Goal: Task Accomplishment & Management: Use online tool/utility

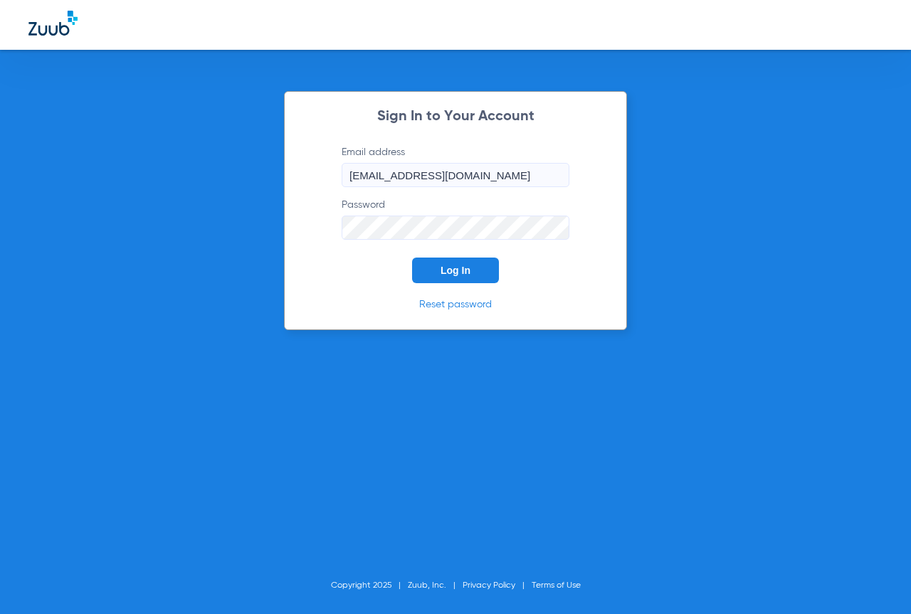
click at [465, 276] on button "Log In" at bounding box center [455, 271] width 87 height 26
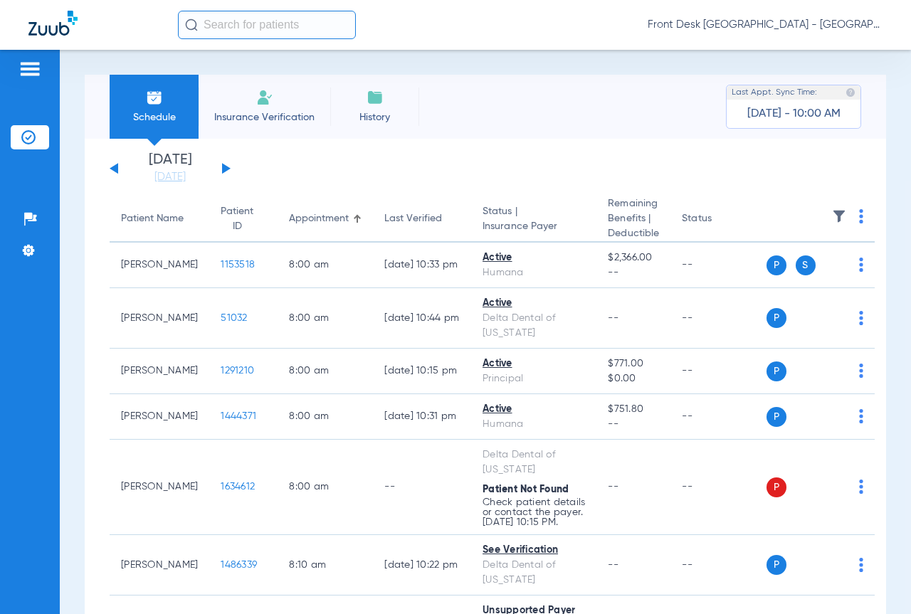
click at [262, 112] on span "Insurance Verification" at bounding box center [264, 117] width 110 height 14
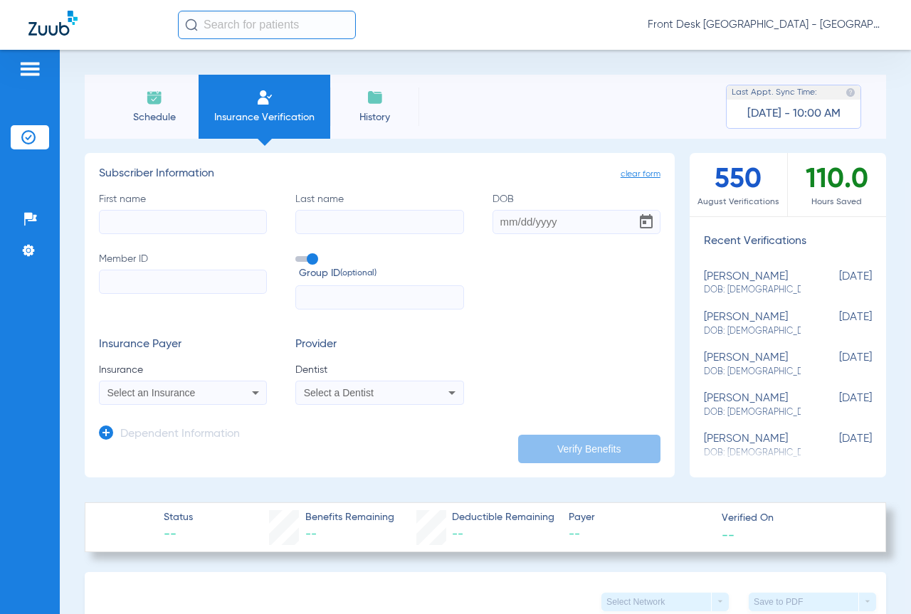
click at [223, 236] on div "First name Last name DOB Member ID Group ID (optional)" at bounding box center [380, 251] width 562 height 118
click at [210, 223] on input "First name" at bounding box center [183, 222] width 168 height 24
drag, startPoint x: 210, startPoint y: 221, endPoint x: 103, endPoint y: 219, distance: 106.8
click at [103, 219] on input "cavazos" at bounding box center [183, 222] width 168 height 24
type input "Maria"
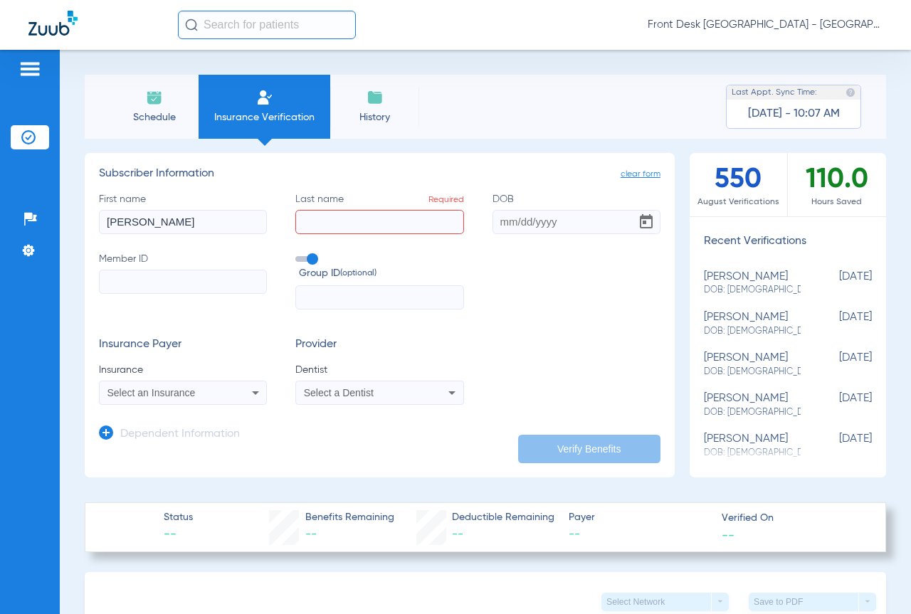
click at [306, 223] on input "Last name Required" at bounding box center [379, 222] width 168 height 24
type input "cavazos"
click at [519, 221] on input "DOB" at bounding box center [577, 222] width 168 height 24
type input "07/11/1989"
click at [222, 285] on input "Member ID" at bounding box center [183, 282] width 168 height 24
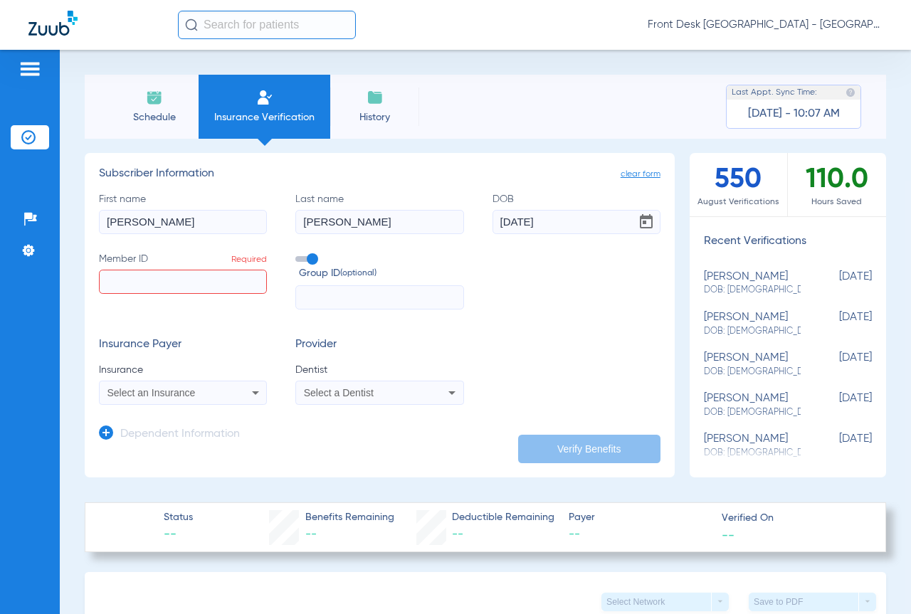
click at [204, 287] on input "Member ID Required" at bounding box center [183, 282] width 168 height 24
click at [209, 280] on input "Member ID Required" at bounding box center [183, 282] width 168 height 24
type input "uz0350898"
click at [322, 293] on input "text" at bounding box center [379, 297] width 168 height 24
click at [199, 402] on mat-select "Select an Insurance" at bounding box center [183, 393] width 168 height 24
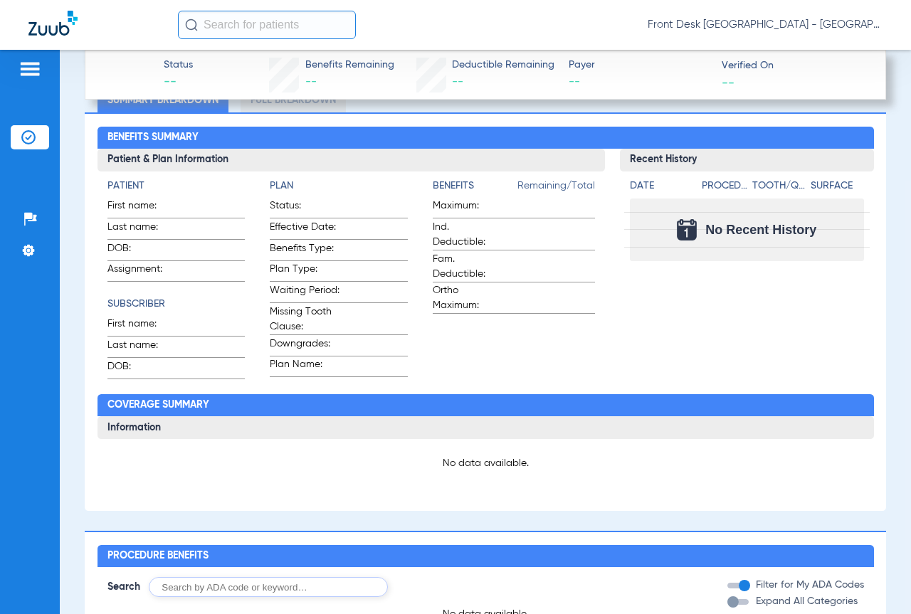
scroll to position [214, 0]
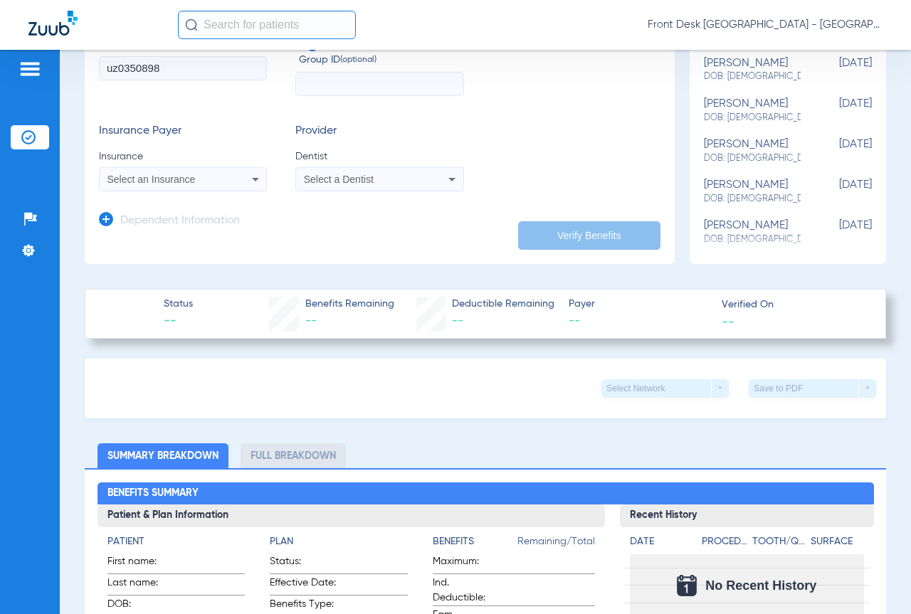
click at [148, 179] on span "Select an Insurance" at bounding box center [151, 179] width 88 height 11
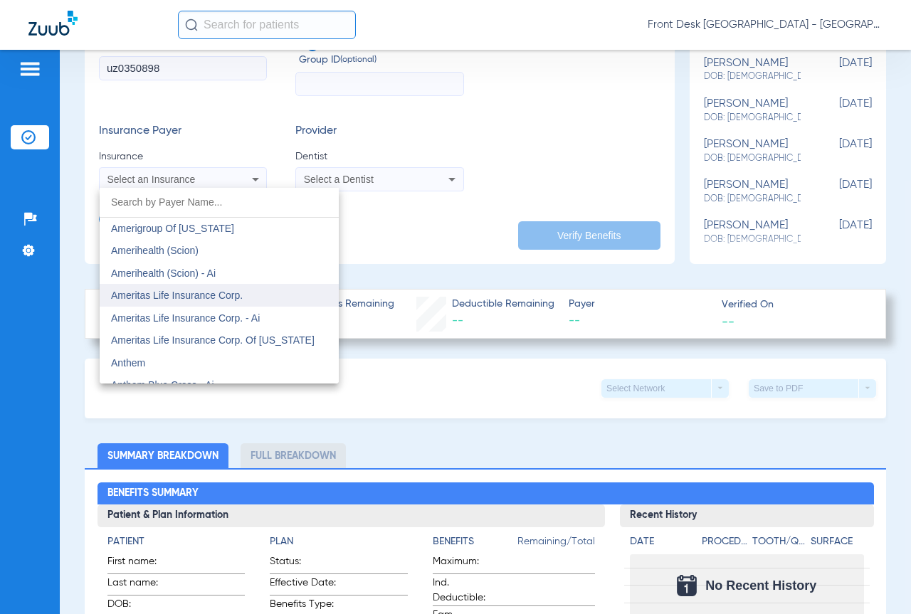
scroll to position [356, 0]
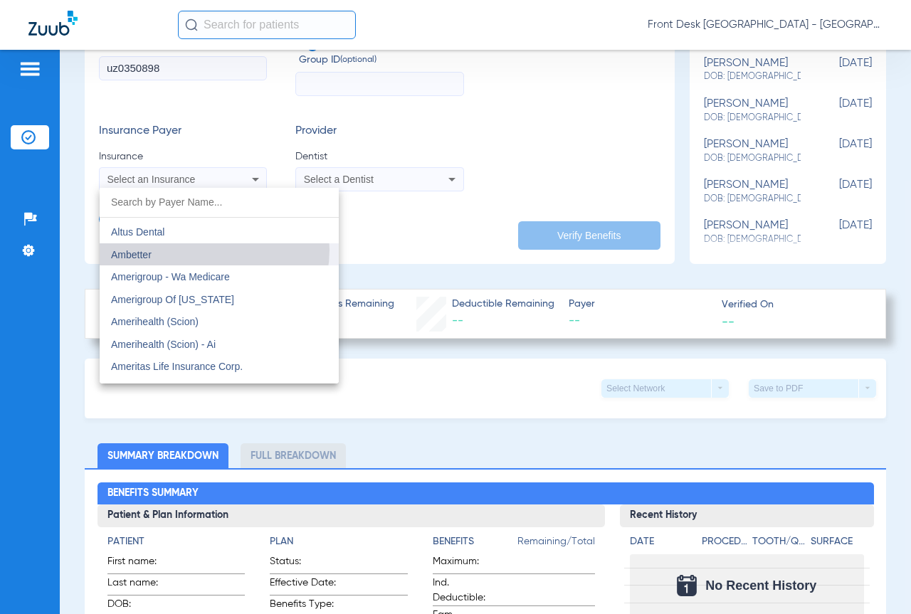
click at [213, 250] on mat-option "Ambetter" at bounding box center [219, 254] width 239 height 23
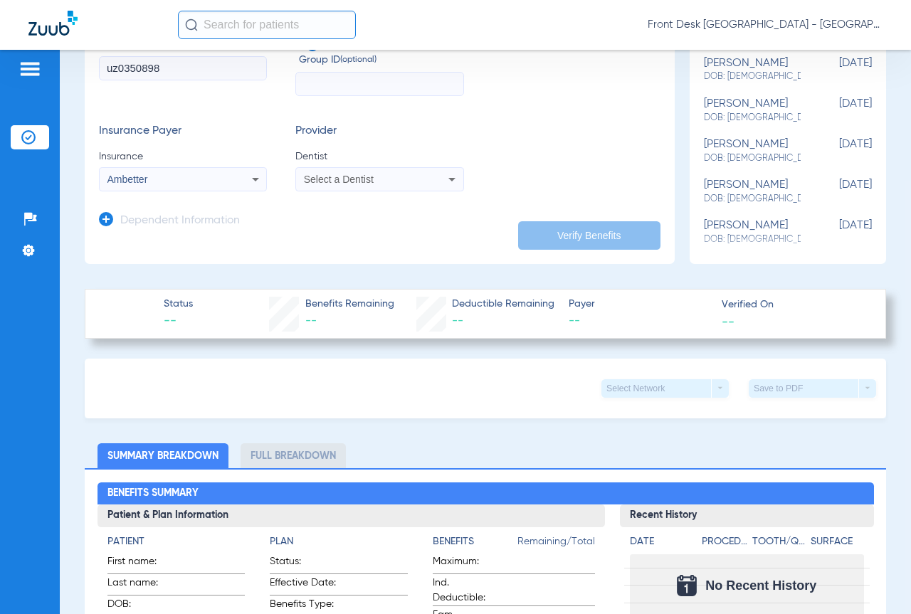
click at [225, 182] on div "Ambetter" at bounding box center [168, 179] width 122 height 10
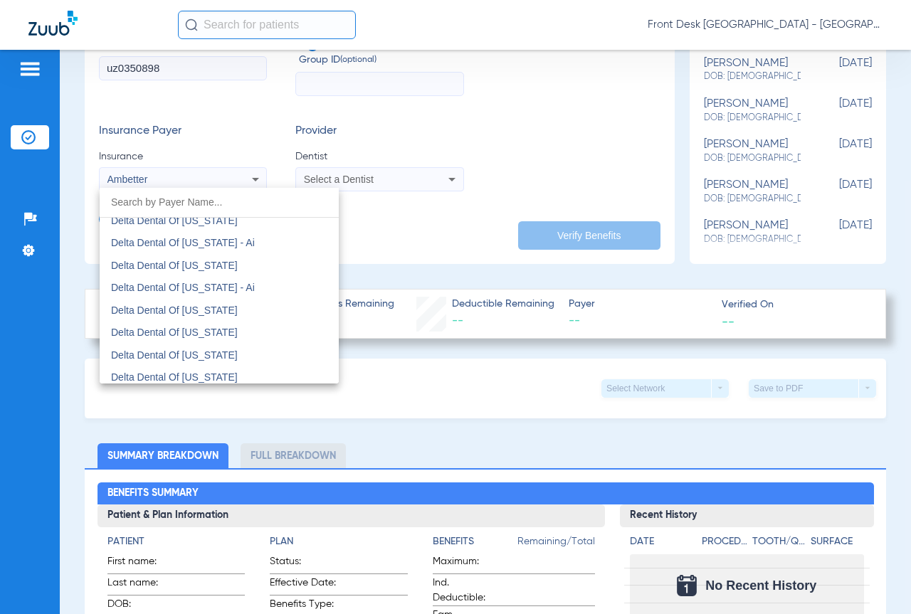
scroll to position [3513, 0]
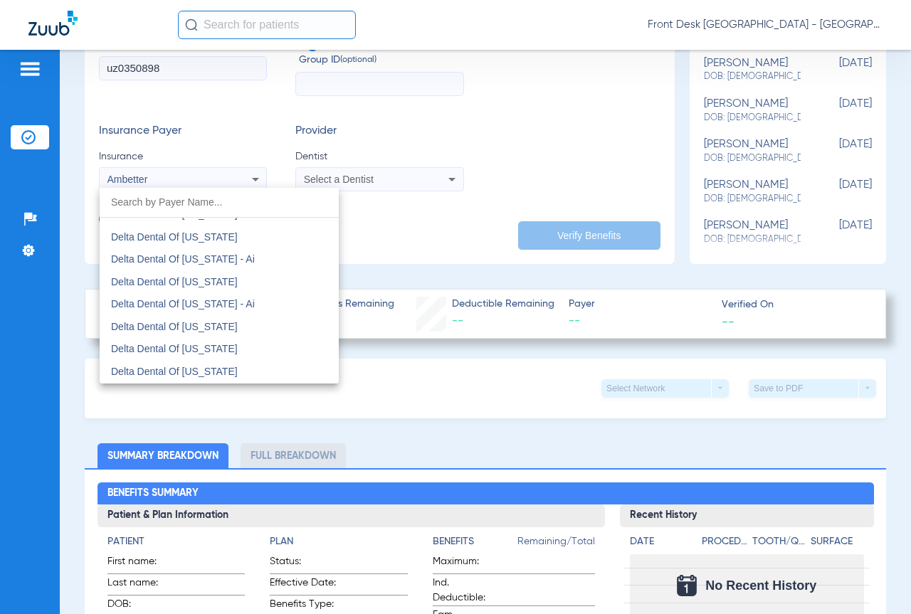
click at [249, 135] on div at bounding box center [455, 307] width 911 height 614
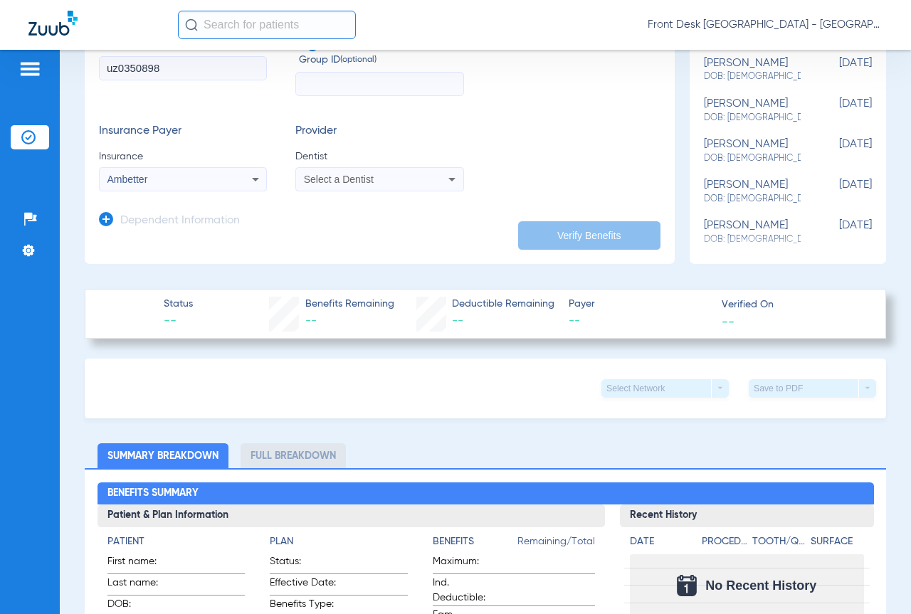
click at [337, 182] on span "Select a Dentist" at bounding box center [339, 179] width 70 height 11
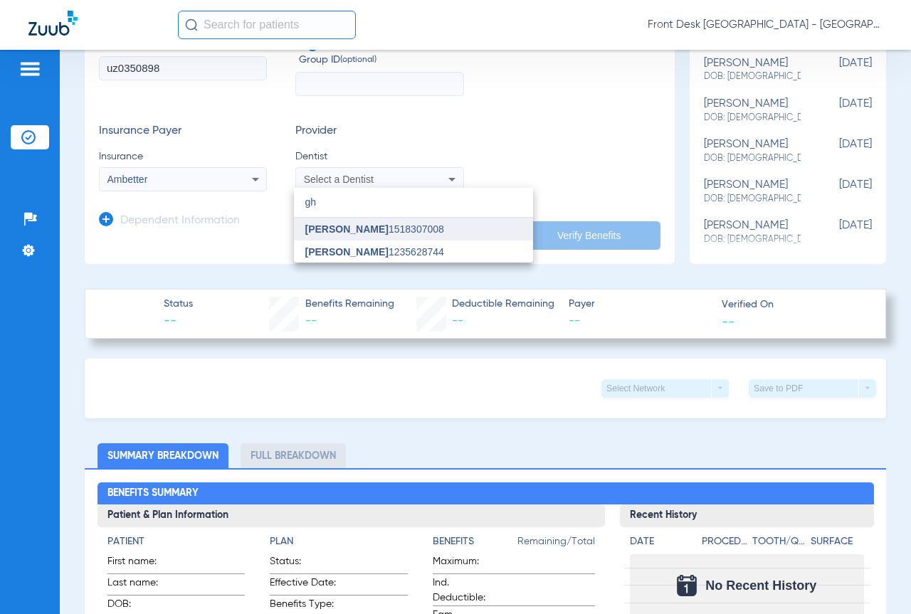
type input "gh"
click at [336, 238] on mat-option "Ghalib Issaq 1518307008" at bounding box center [413, 229] width 239 height 23
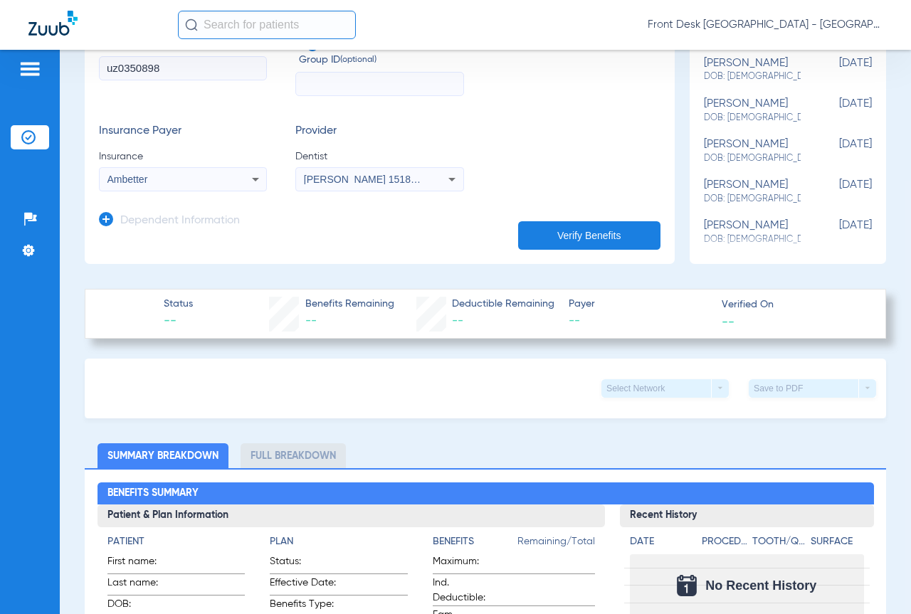
click at [538, 230] on button "Verify Benefits" at bounding box center [589, 235] width 142 height 28
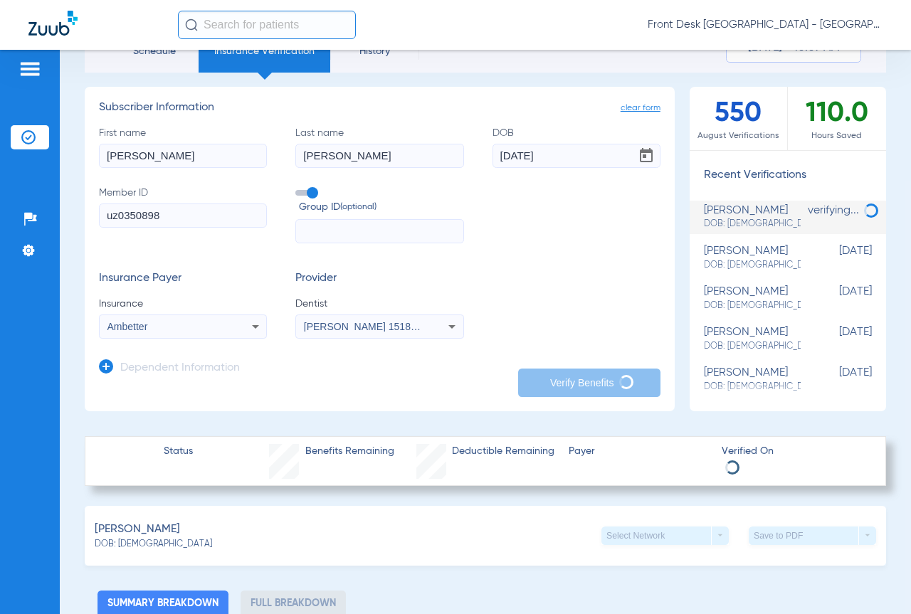
scroll to position [0, 0]
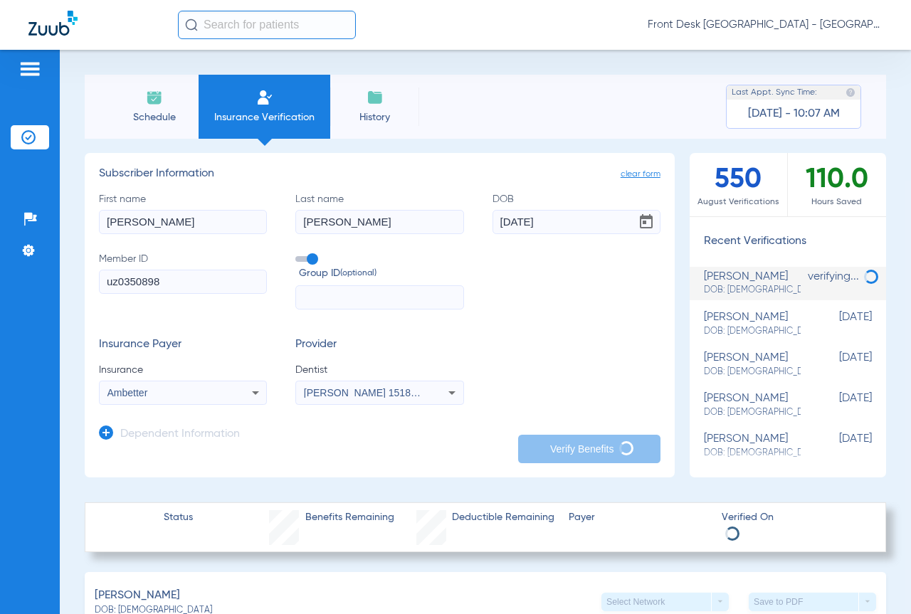
click at [158, 102] on img at bounding box center [154, 97] width 17 height 17
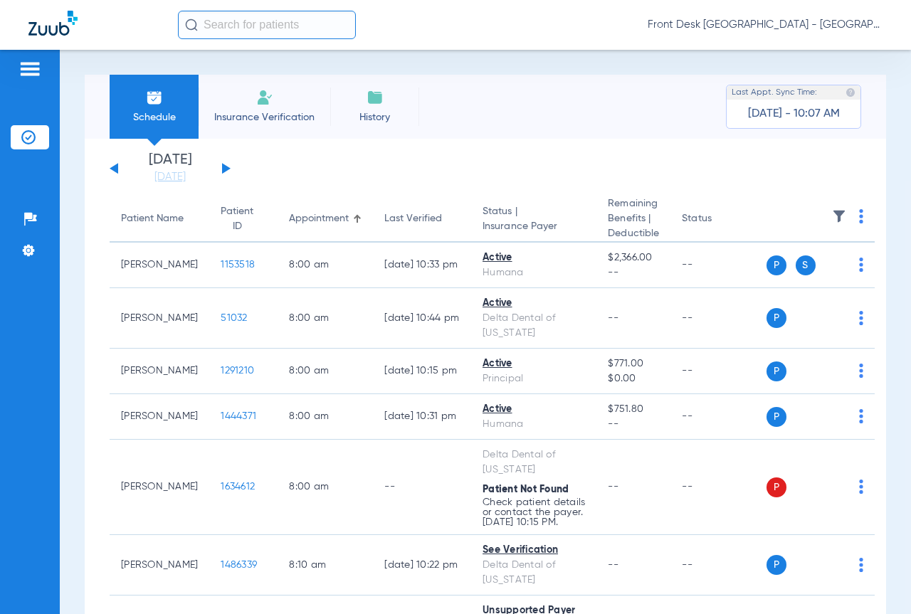
click at [296, 124] on li "Insurance Verification" at bounding box center [265, 107] width 132 height 64
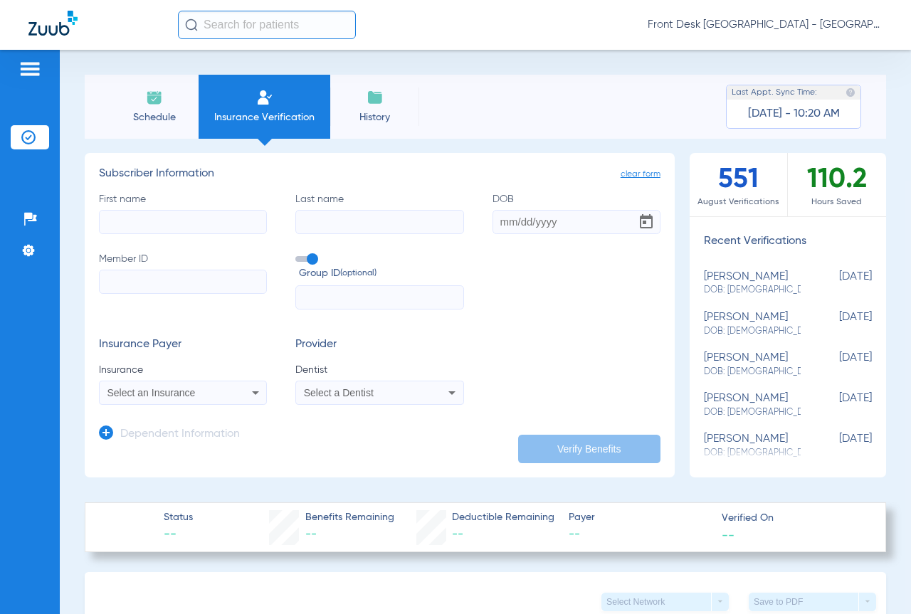
click at [184, 217] on input "First name" at bounding box center [183, 222] width 168 height 24
click at [208, 226] on input "maria" at bounding box center [183, 222] width 168 height 24
type input "marisa"
type input "cavazos"
click at [545, 214] on input "DOB" at bounding box center [577, 222] width 168 height 24
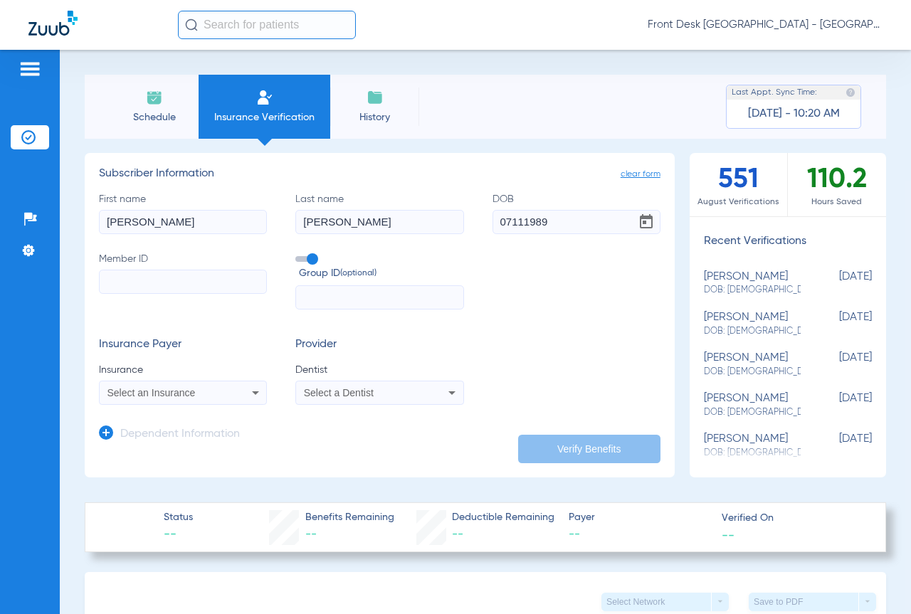
type input "07/11/1989"
click at [127, 291] on input "Member ID" at bounding box center [183, 282] width 168 height 24
click at [159, 281] on input "Member ID Required" at bounding box center [183, 282] width 168 height 24
type input "uz03508989-01"
click at [225, 391] on div "Select an Insurance" at bounding box center [168, 393] width 122 height 10
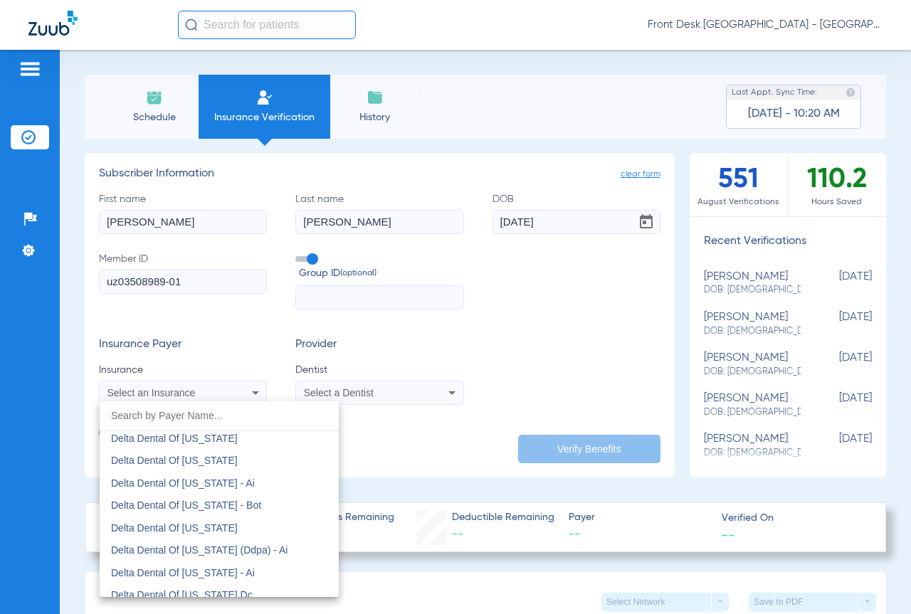
scroll to position [4588, 0]
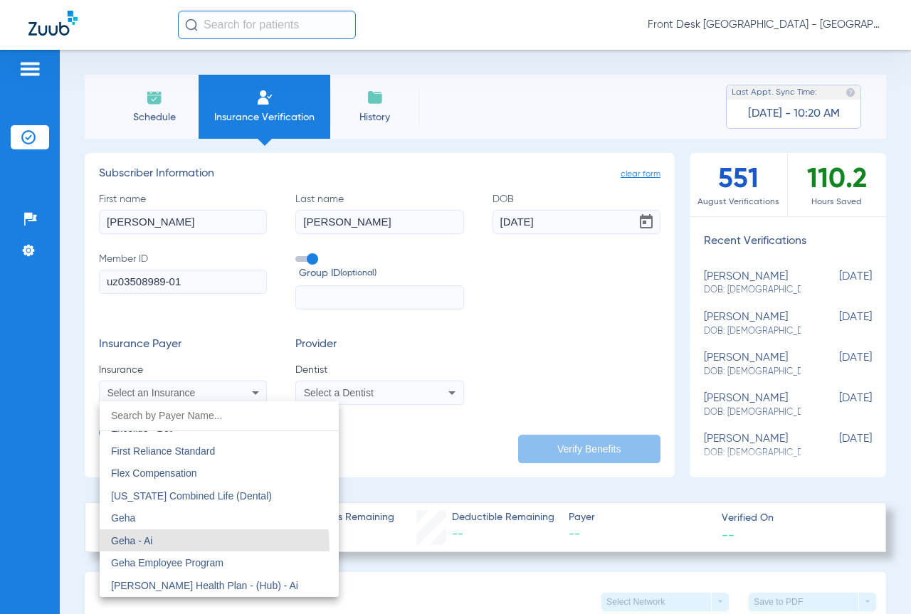
drag, startPoint x: 158, startPoint y: 485, endPoint x: 172, endPoint y: 491, distance: 15.3
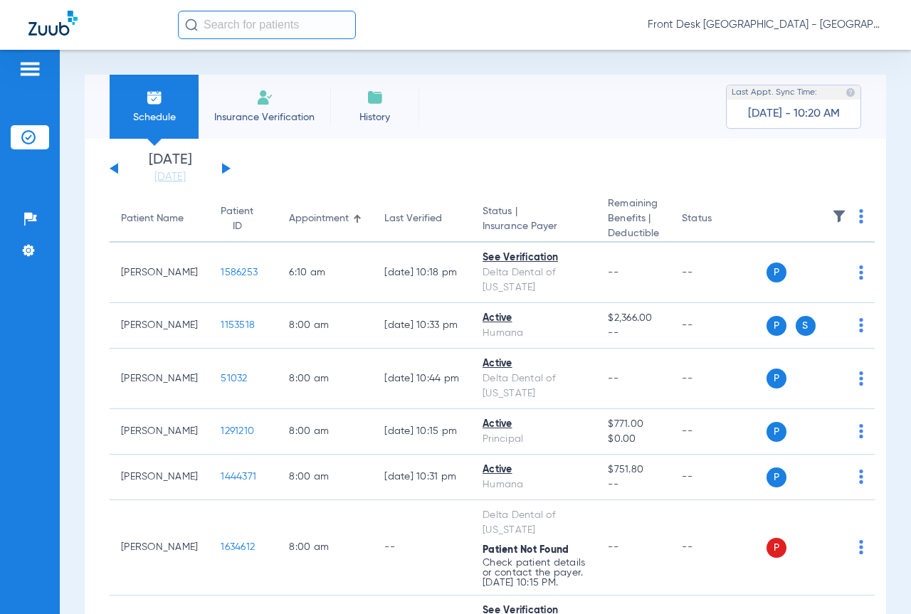
click at [255, 108] on li "Insurance Verification" at bounding box center [265, 107] width 132 height 64
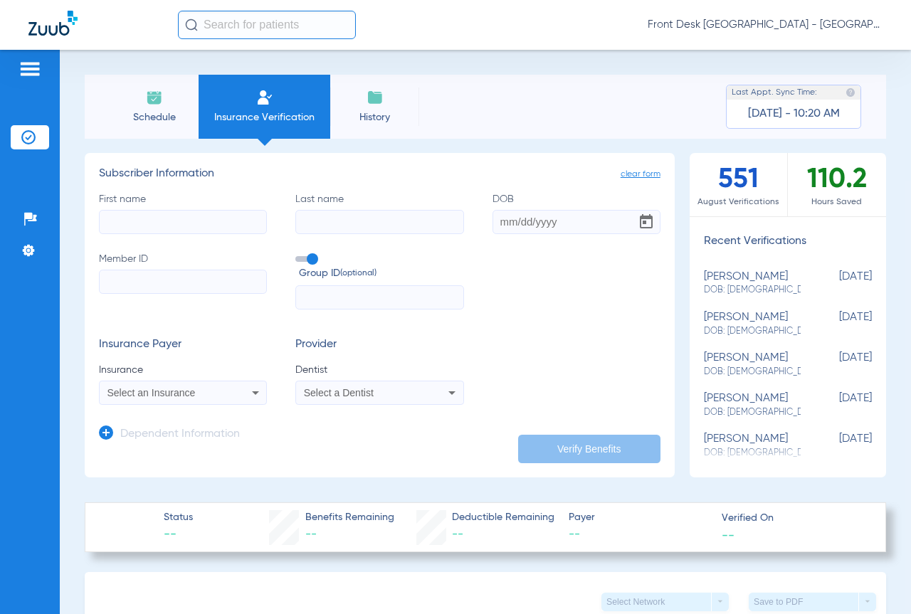
click at [157, 114] on span "Schedule" at bounding box center [154, 117] width 68 height 14
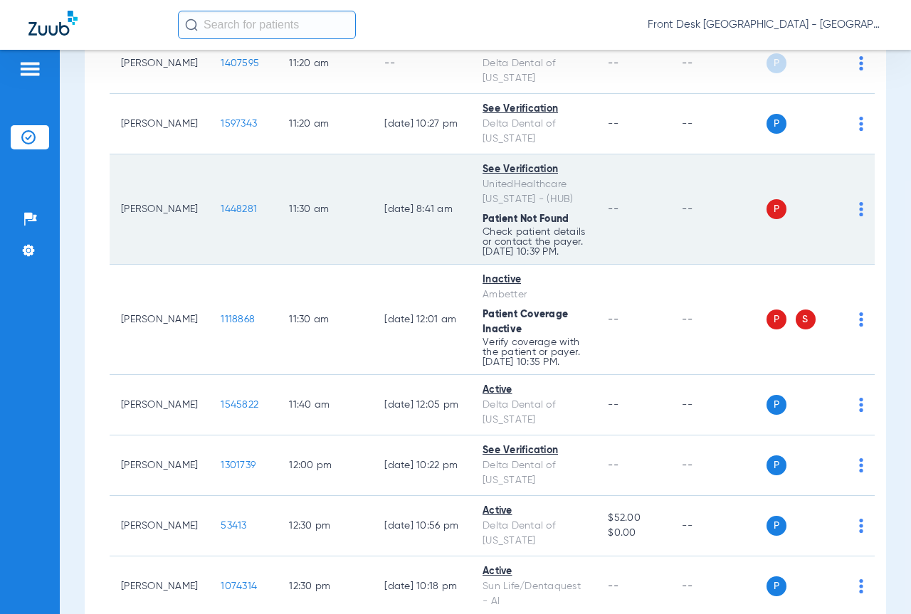
scroll to position [2052, 0]
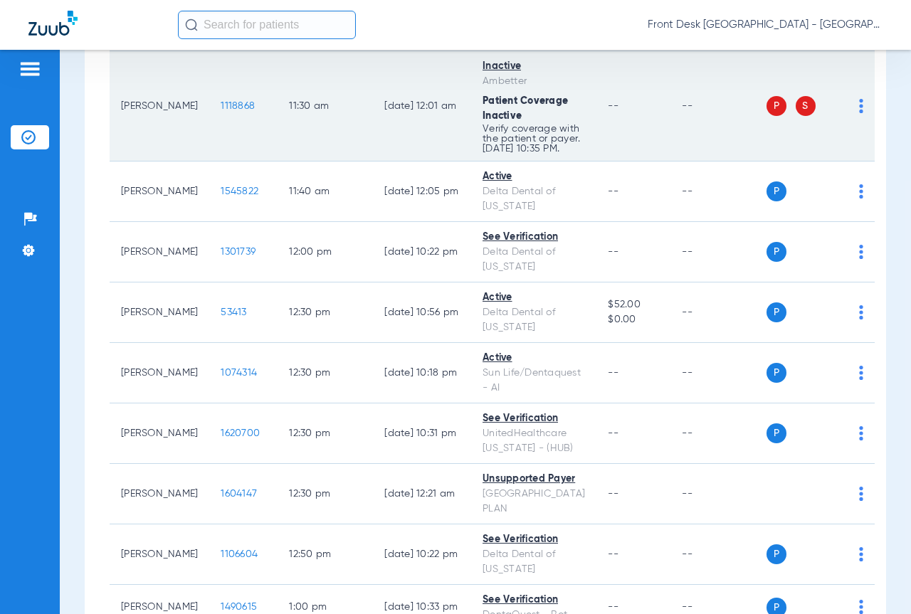
click at [859, 113] on img at bounding box center [861, 106] width 4 height 14
drag, startPoint x: 767, startPoint y: 396, endPoint x: 169, endPoint y: 330, distance: 600.8
click at [767, 395] on span "Verify Now" at bounding box center [778, 394] width 99 height 10
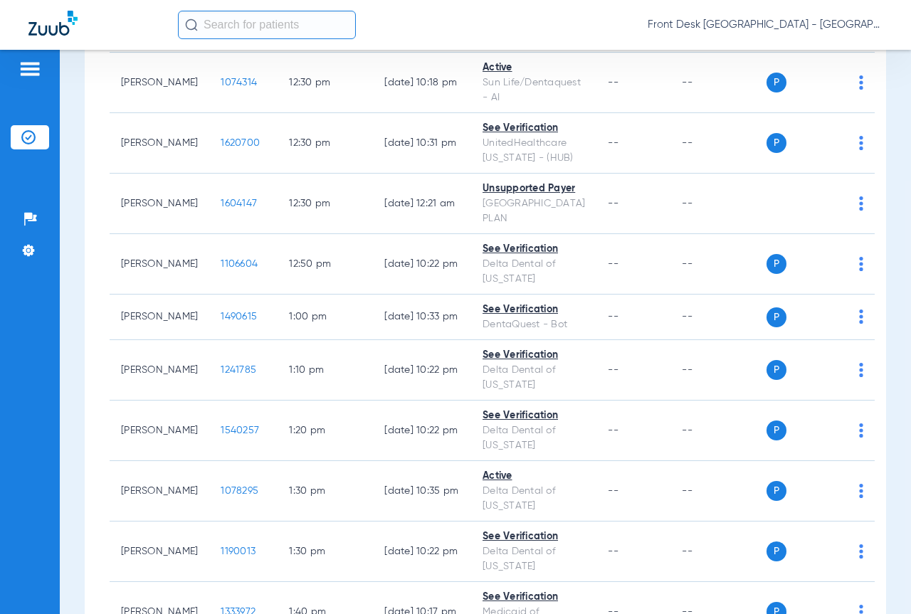
scroll to position [2228, 0]
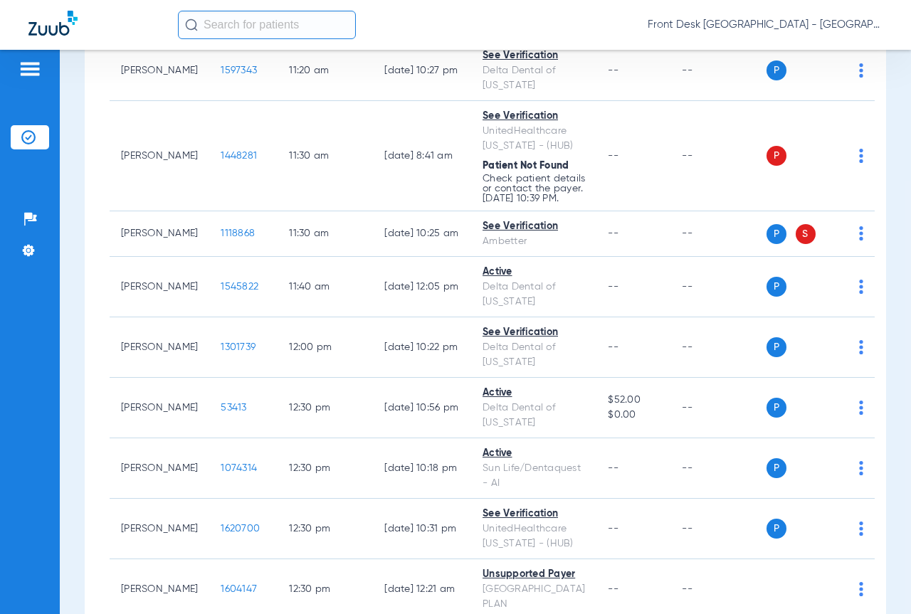
scroll to position [1993, 0]
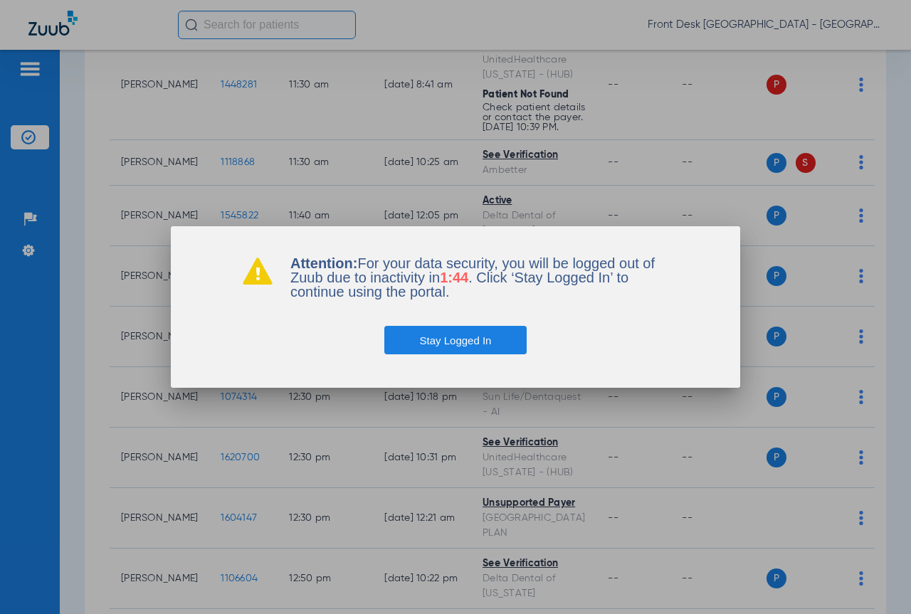
click at [491, 338] on button "Stay Logged In" at bounding box center [455, 340] width 143 height 28
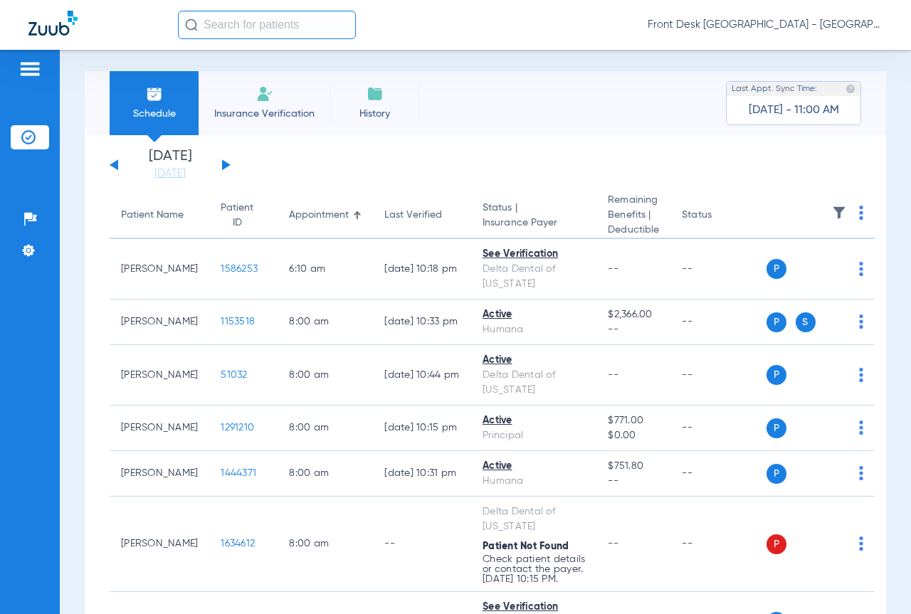
scroll to position [0, 0]
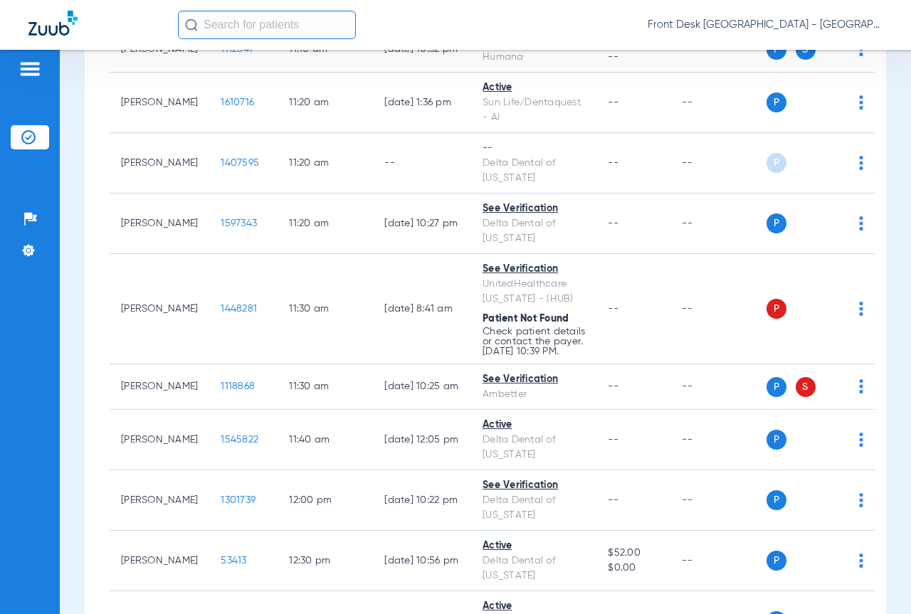
scroll to position [1779, 0]
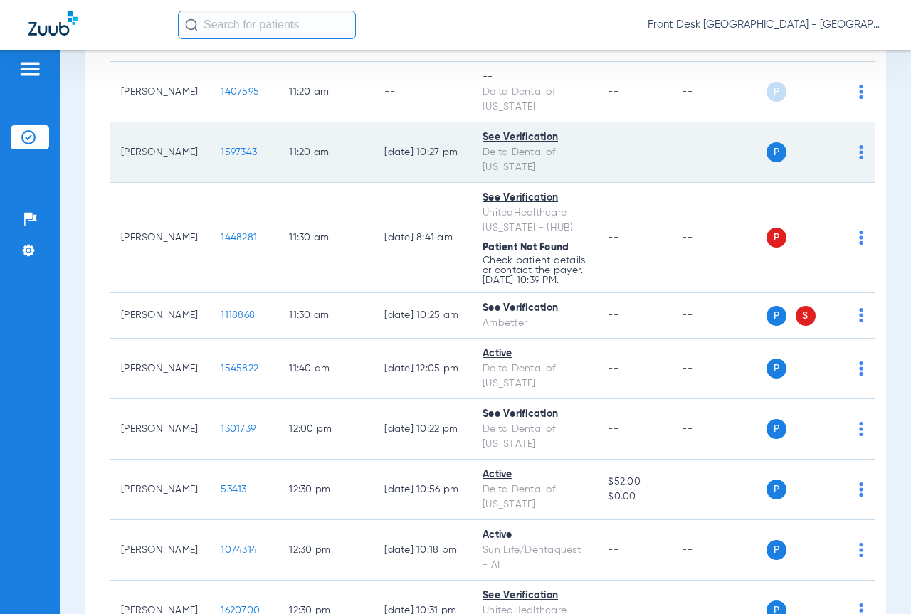
click at [859, 159] on img at bounding box center [861, 152] width 4 height 14
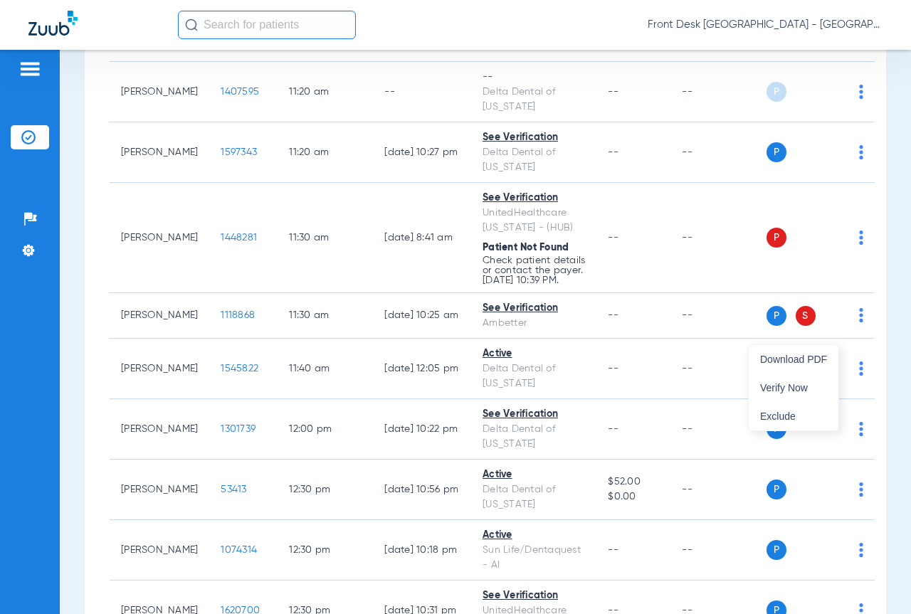
click at [801, 328] on div at bounding box center [455, 307] width 911 height 614
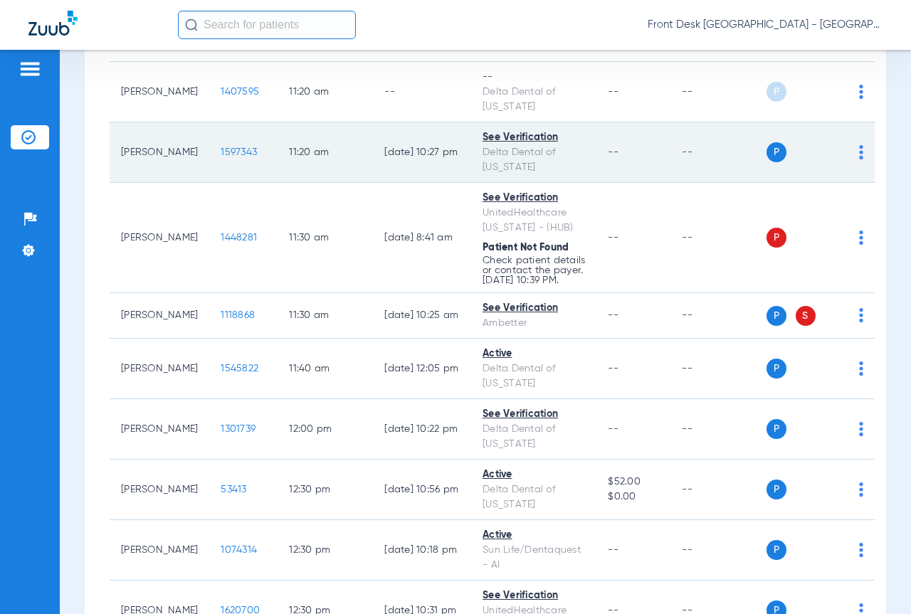
click at [859, 159] on img at bounding box center [861, 152] width 4 height 14
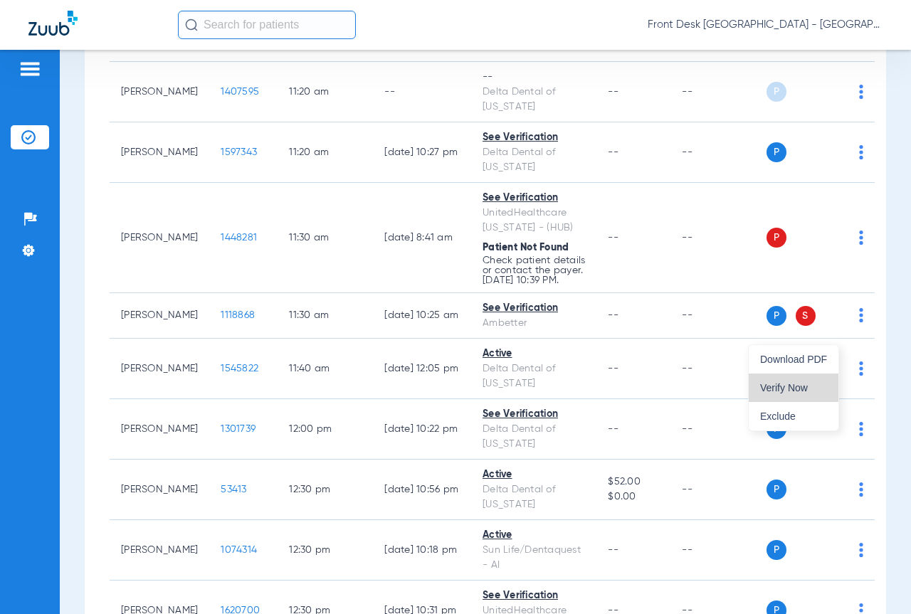
click at [759, 386] on button "Verify Now" at bounding box center [794, 388] width 90 height 28
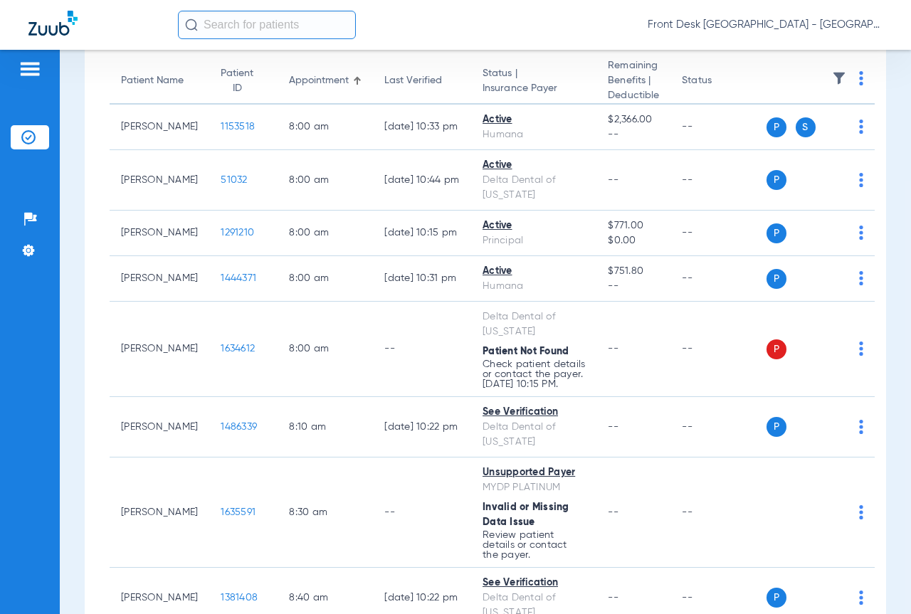
scroll to position [0, 0]
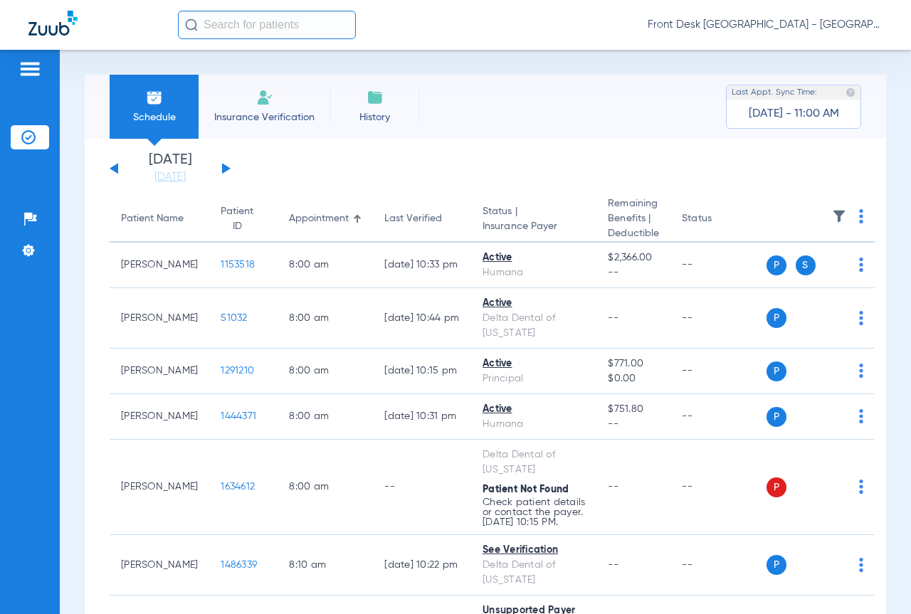
click at [224, 171] on button at bounding box center [226, 168] width 9 height 11
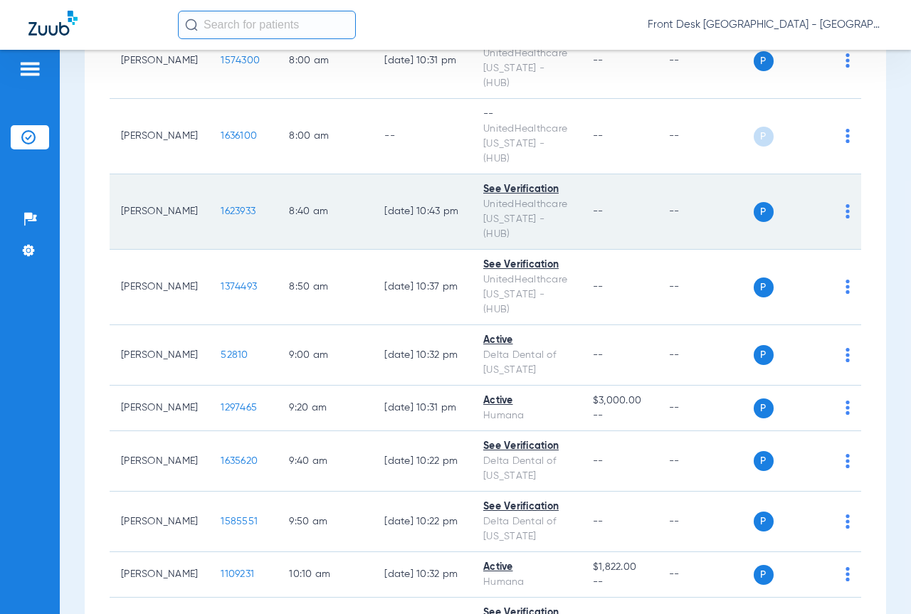
scroll to position [569, 0]
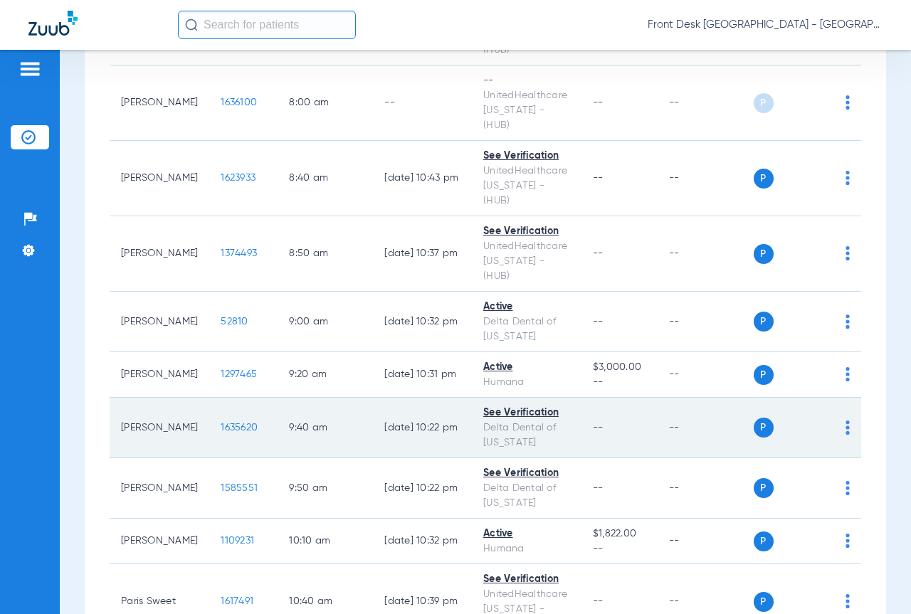
click at [209, 398] on td "1635620" at bounding box center [243, 428] width 68 height 61
click at [221, 423] on span "1635620" at bounding box center [239, 428] width 37 height 10
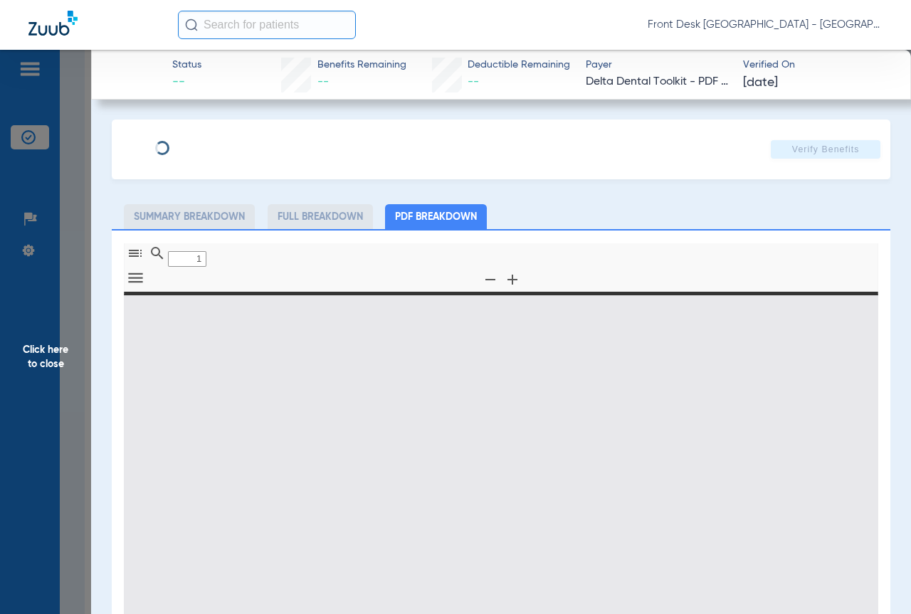
type input "0"
select select "page-width"
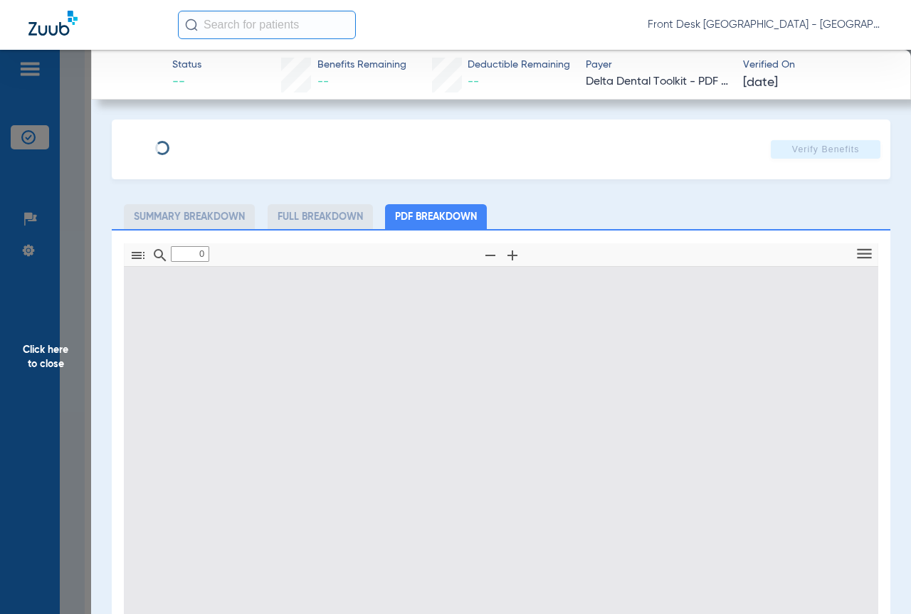
type input "1"
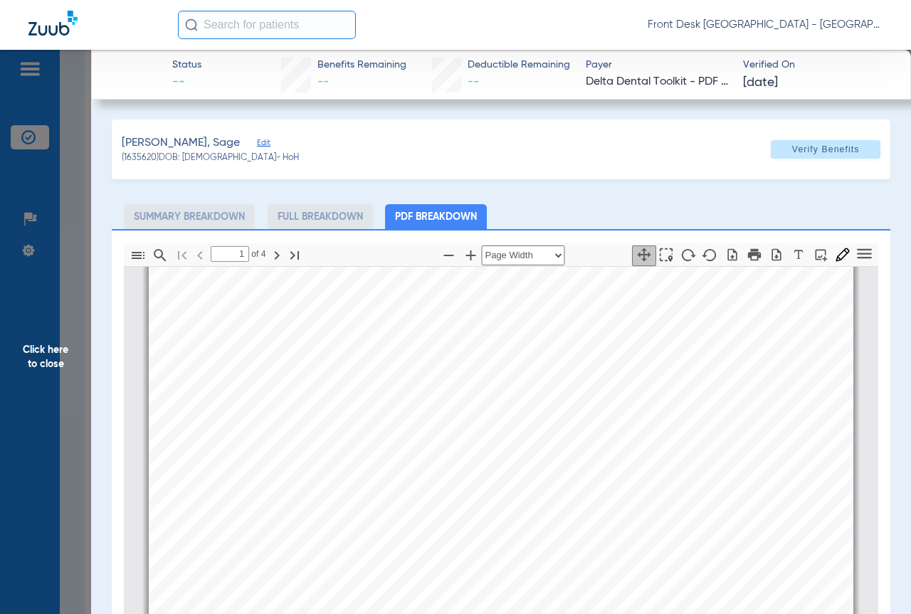
scroll to position [292, 0]
click at [58, 352] on span "Click here to close" at bounding box center [45, 357] width 91 height 614
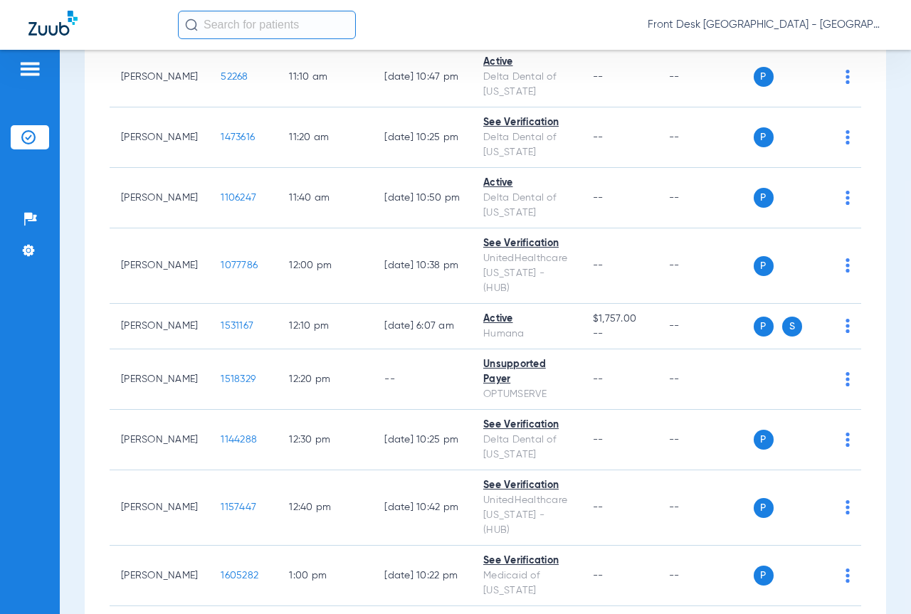
scroll to position [1281, 0]
